Goal: Information Seeking & Learning: Learn about a topic

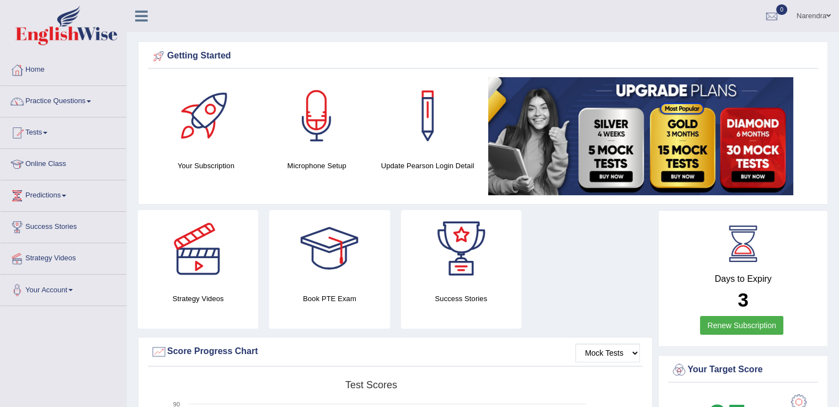
click at [320, 126] on div at bounding box center [316, 115] width 77 height 77
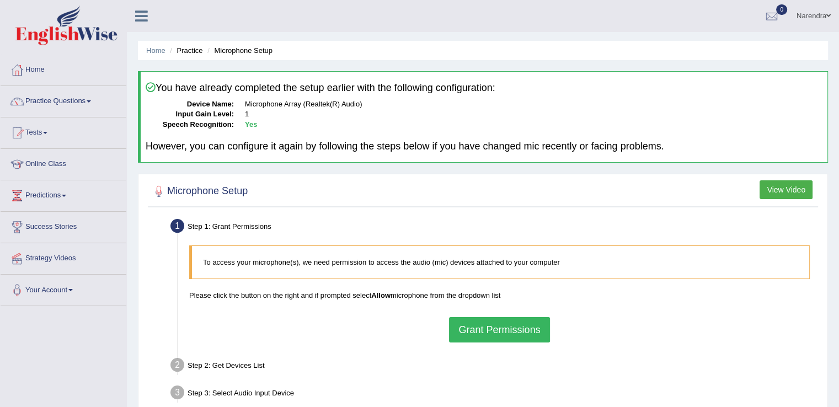
click at [509, 329] on button "Grant Permissions" at bounding box center [499, 329] width 100 height 25
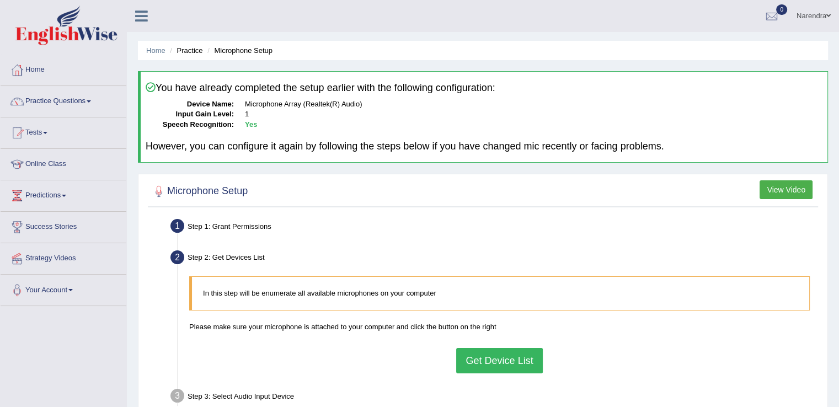
click at [512, 363] on button "Get Device List" at bounding box center [499, 360] width 86 height 25
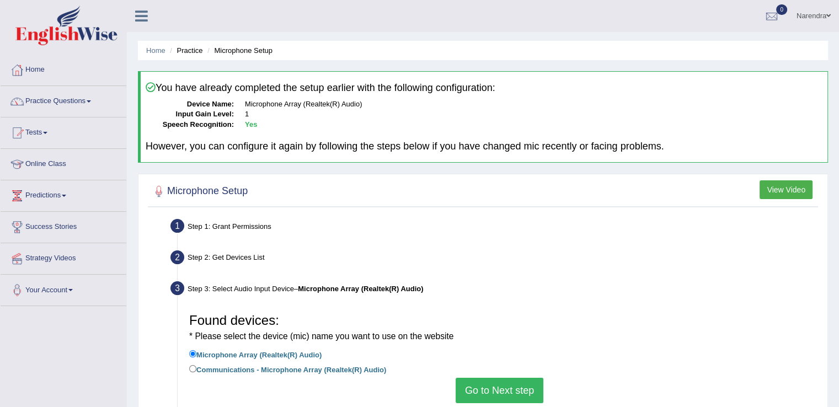
click at [511, 395] on button "Go to Next step" at bounding box center [500, 390] width 88 height 25
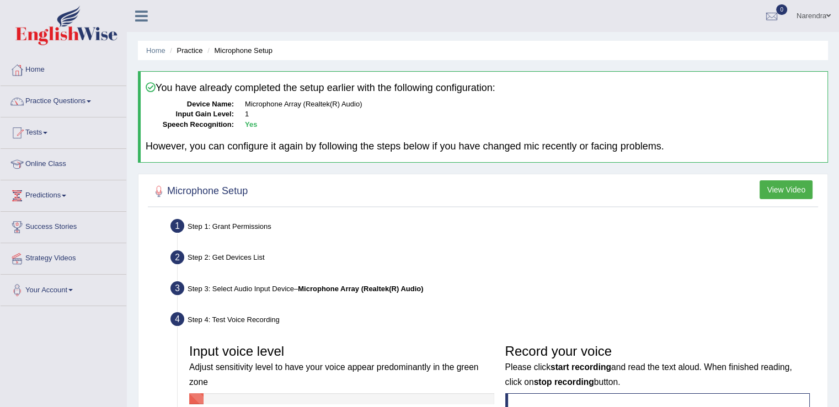
click at [537, 237] on div "Step 1: Grant Permissions" at bounding box center [494, 228] width 657 height 24
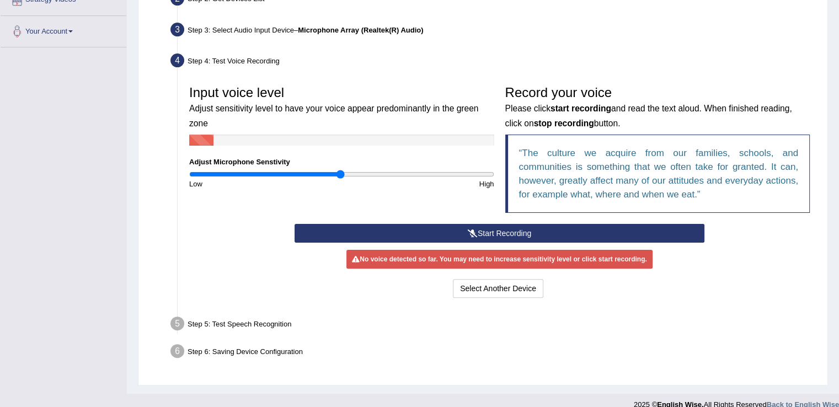
scroll to position [272, 0]
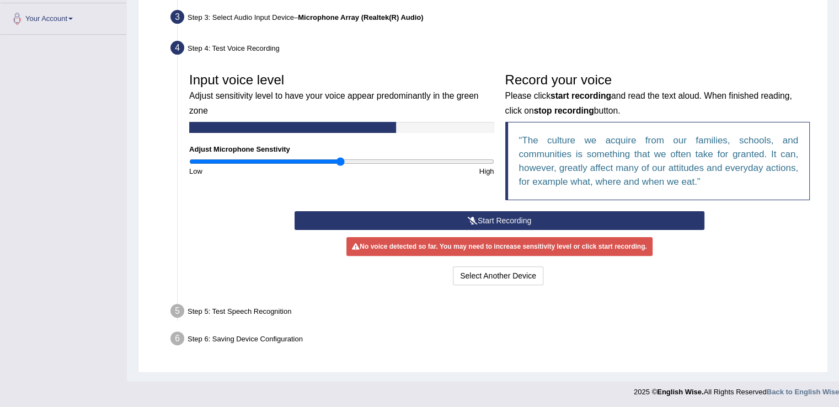
click at [20, 362] on div "Toggle navigation Home Practice Questions Speaking Practice Read Aloud Repeat S…" at bounding box center [419, 65] width 839 height 675
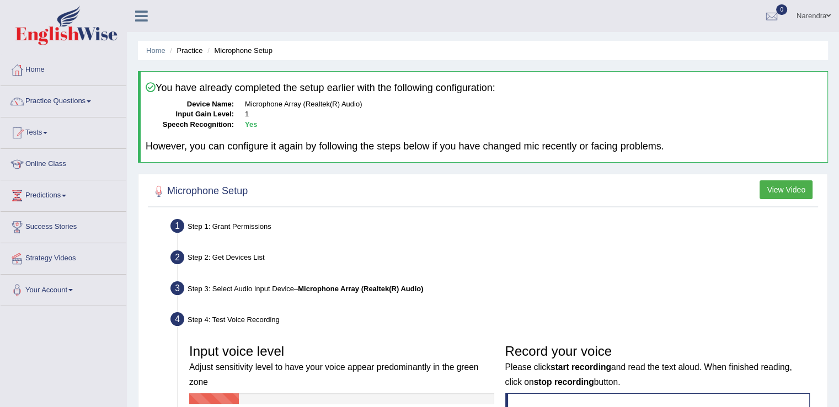
scroll to position [0, 0]
click at [46, 165] on link "Online Class" at bounding box center [64, 163] width 126 height 28
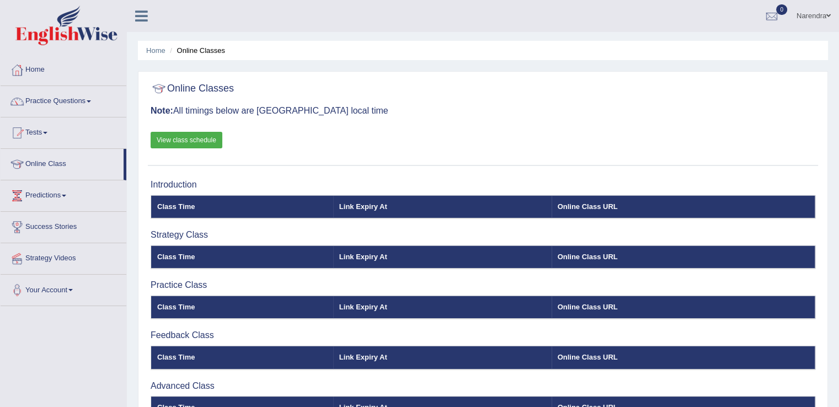
click at [76, 338] on div "Toggle navigation Home Practice Questions Speaking Practice Read Aloud Repeat S…" at bounding box center [419, 287] width 839 height 574
click at [198, 139] on link "View class schedule" at bounding box center [187, 140] width 72 height 17
click at [367, 204] on th "Link Expiry At" at bounding box center [442, 206] width 219 height 23
click at [68, 102] on link "Practice Questions" at bounding box center [64, 100] width 126 height 28
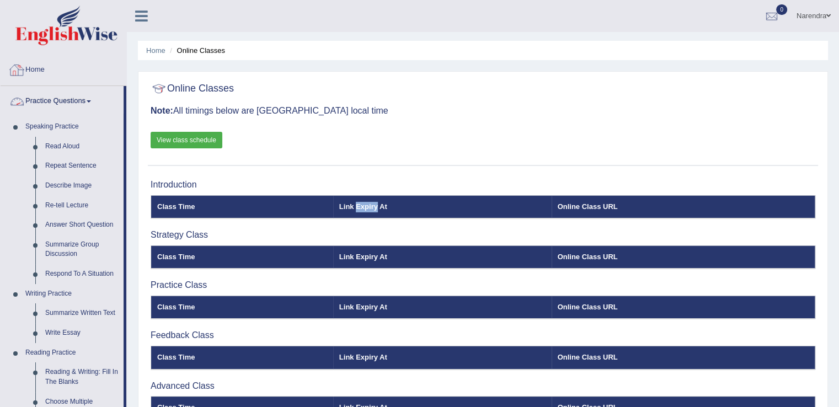
click at [87, 64] on link "Home" at bounding box center [64, 69] width 126 height 28
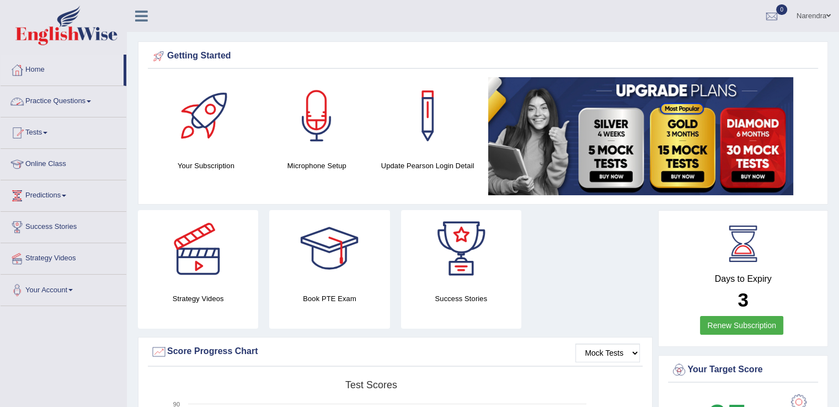
click at [73, 108] on link "Practice Questions" at bounding box center [64, 100] width 126 height 28
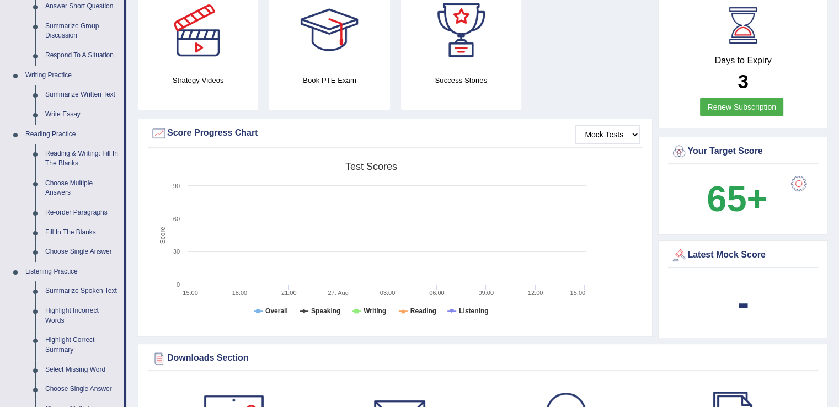
scroll to position [221, 0]
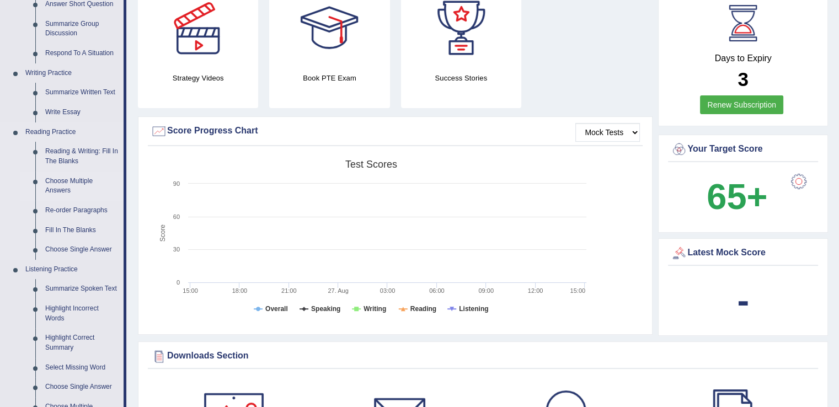
click at [62, 183] on link "Choose Multiple Answers" at bounding box center [81, 186] width 83 height 29
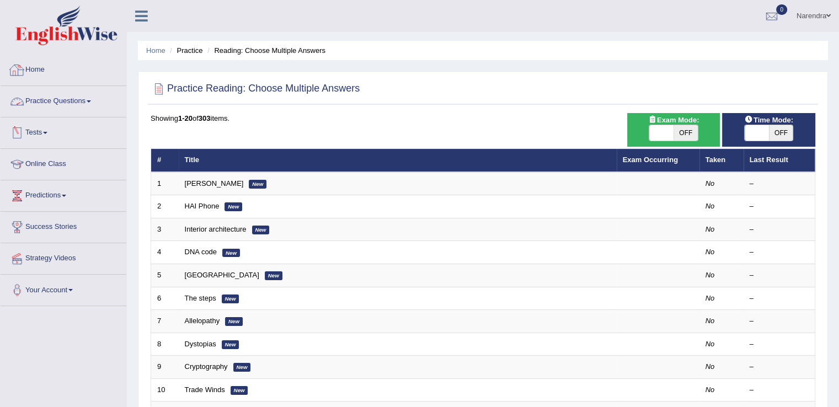
click at [75, 103] on link "Practice Questions" at bounding box center [64, 100] width 126 height 28
